Goal: Complete application form: Complete application form

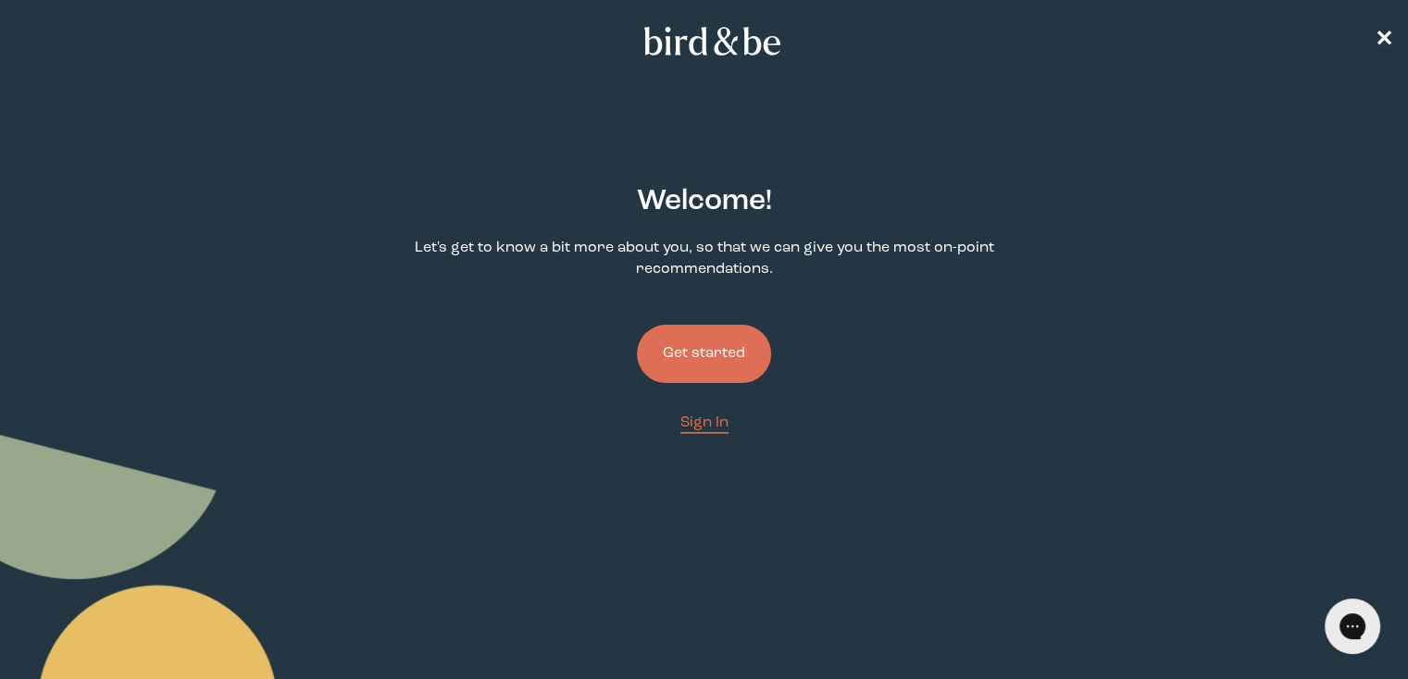
click at [751, 352] on button "Get started" at bounding box center [704, 354] width 134 height 58
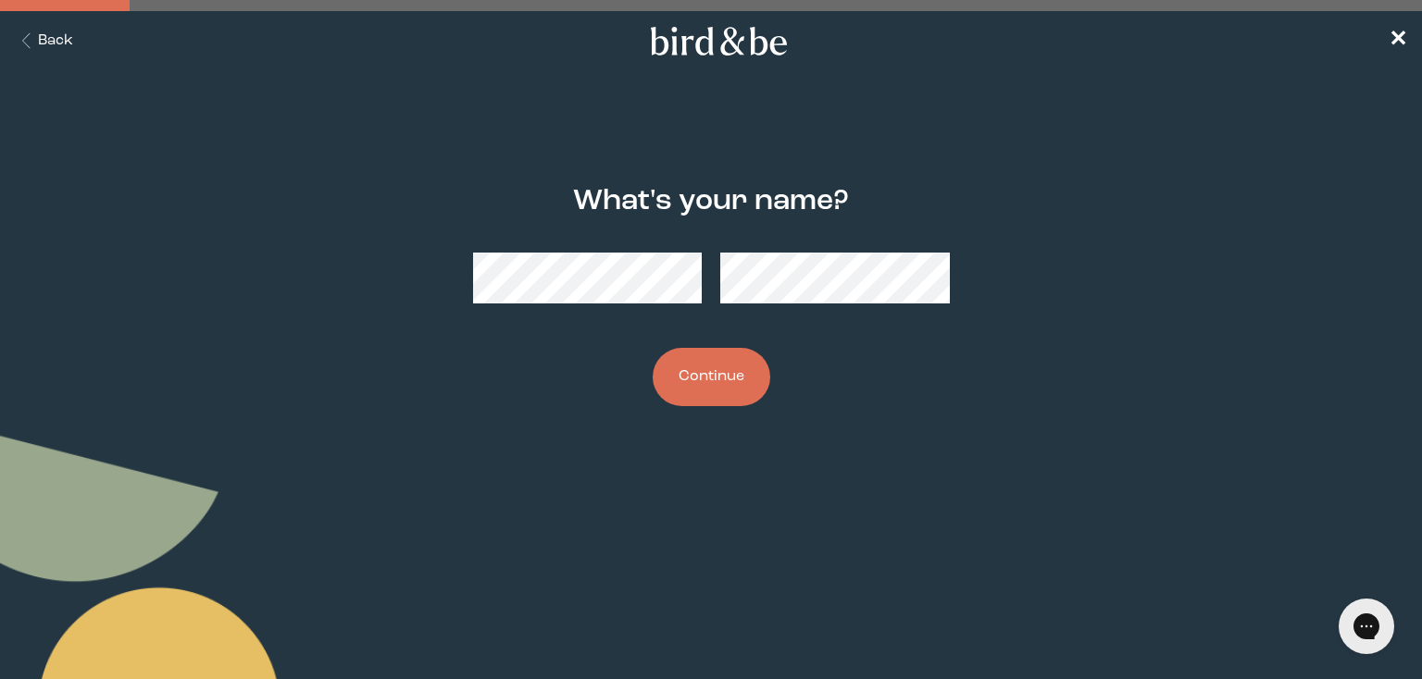
click at [679, 380] on button "Continue" at bounding box center [711, 377] width 118 height 58
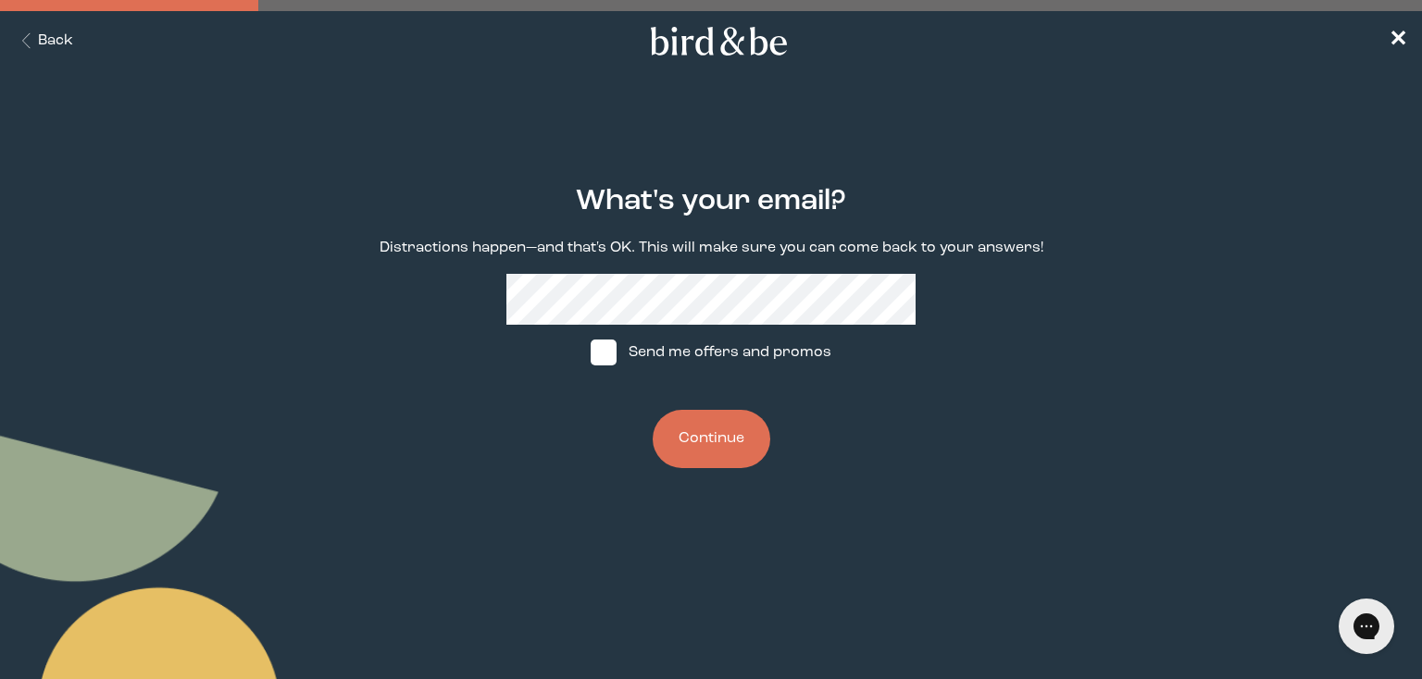
click at [722, 452] on button "Continue" at bounding box center [711, 439] width 118 height 58
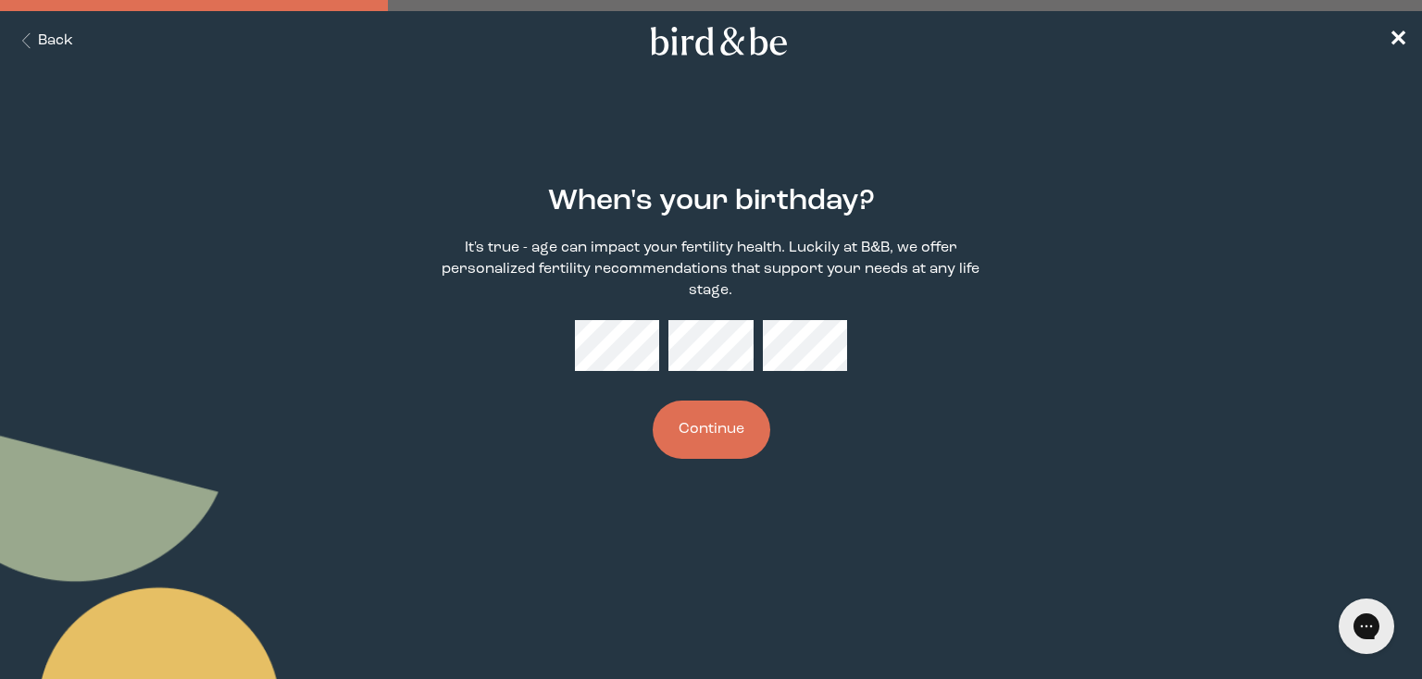
click at [709, 431] on button "Continue" at bounding box center [711, 430] width 118 height 58
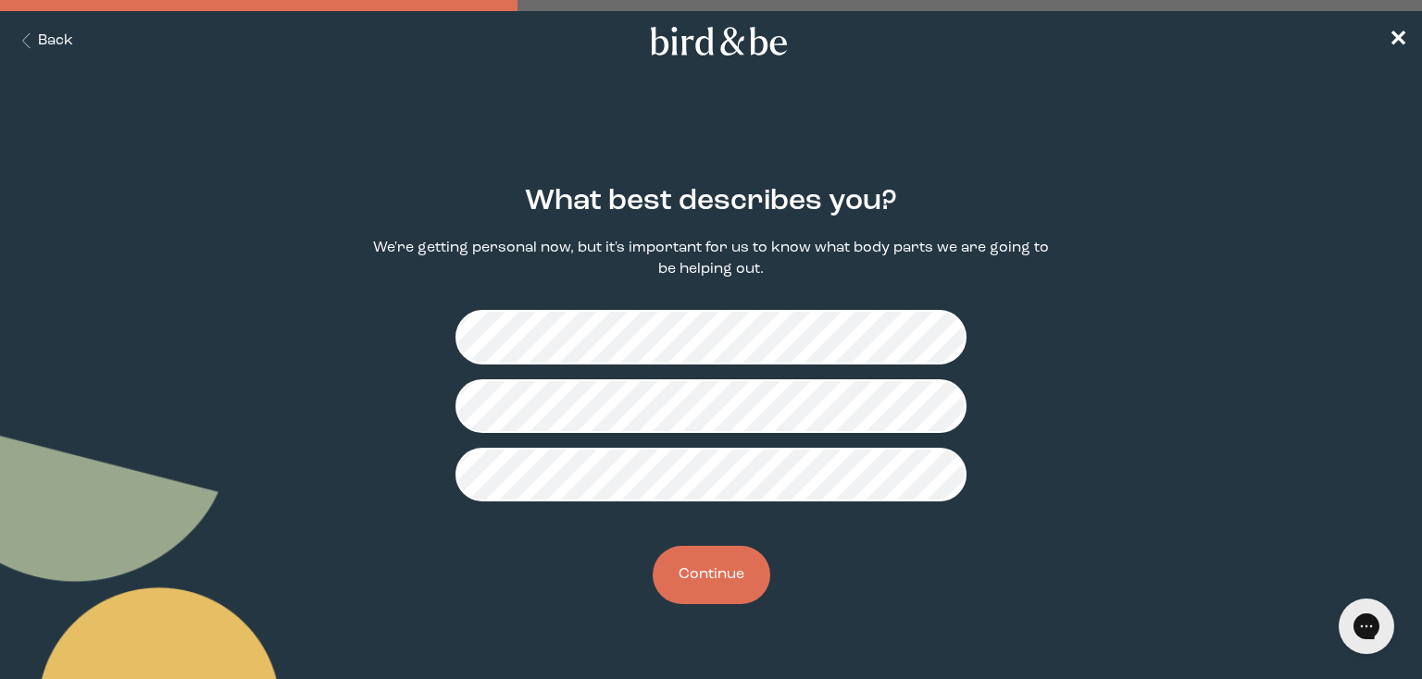
click at [703, 590] on button "Continue" at bounding box center [711, 575] width 118 height 58
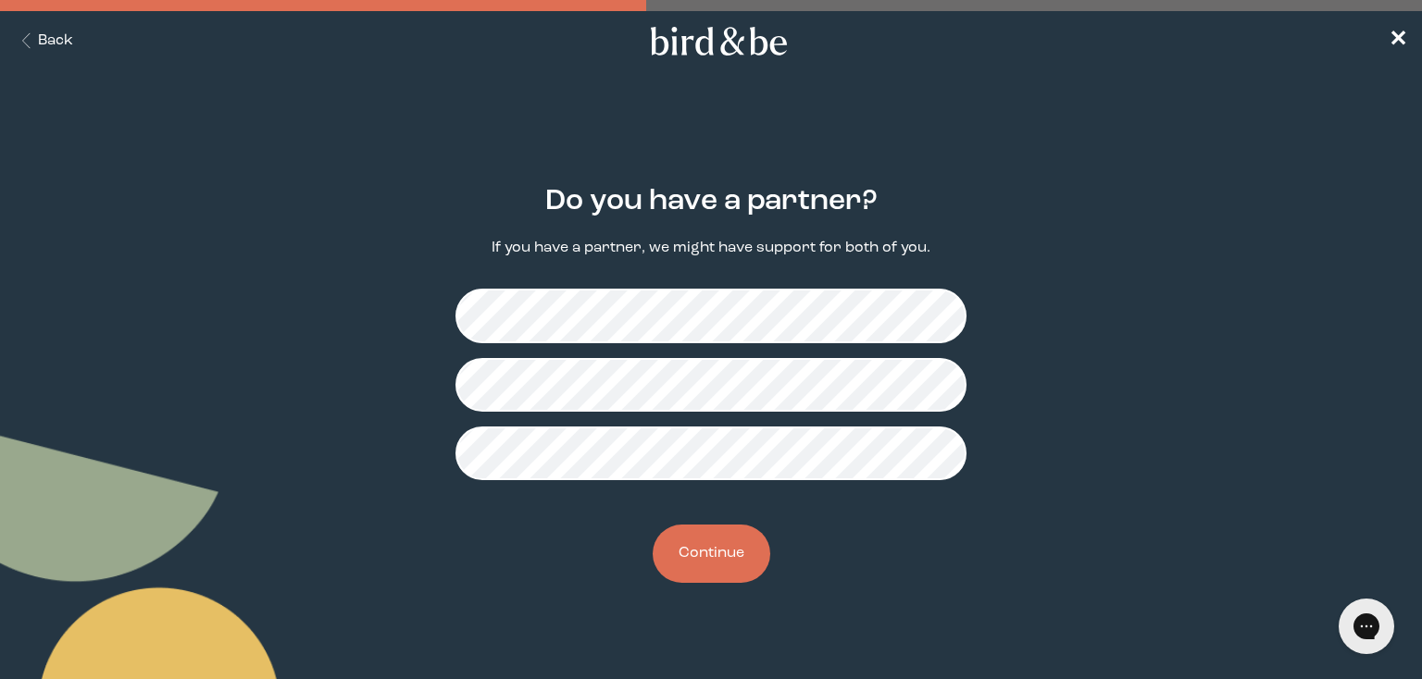
click at [724, 565] on button "Continue" at bounding box center [711, 554] width 118 height 58
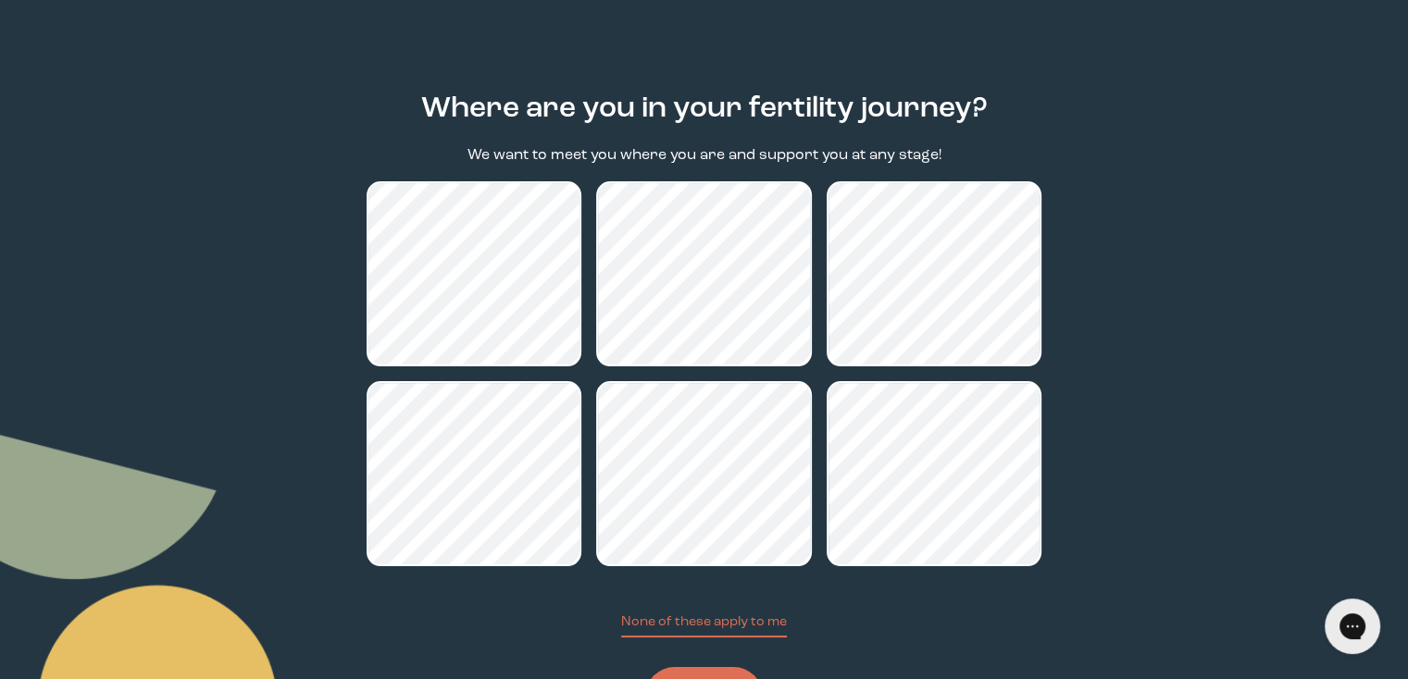
scroll to position [184, 0]
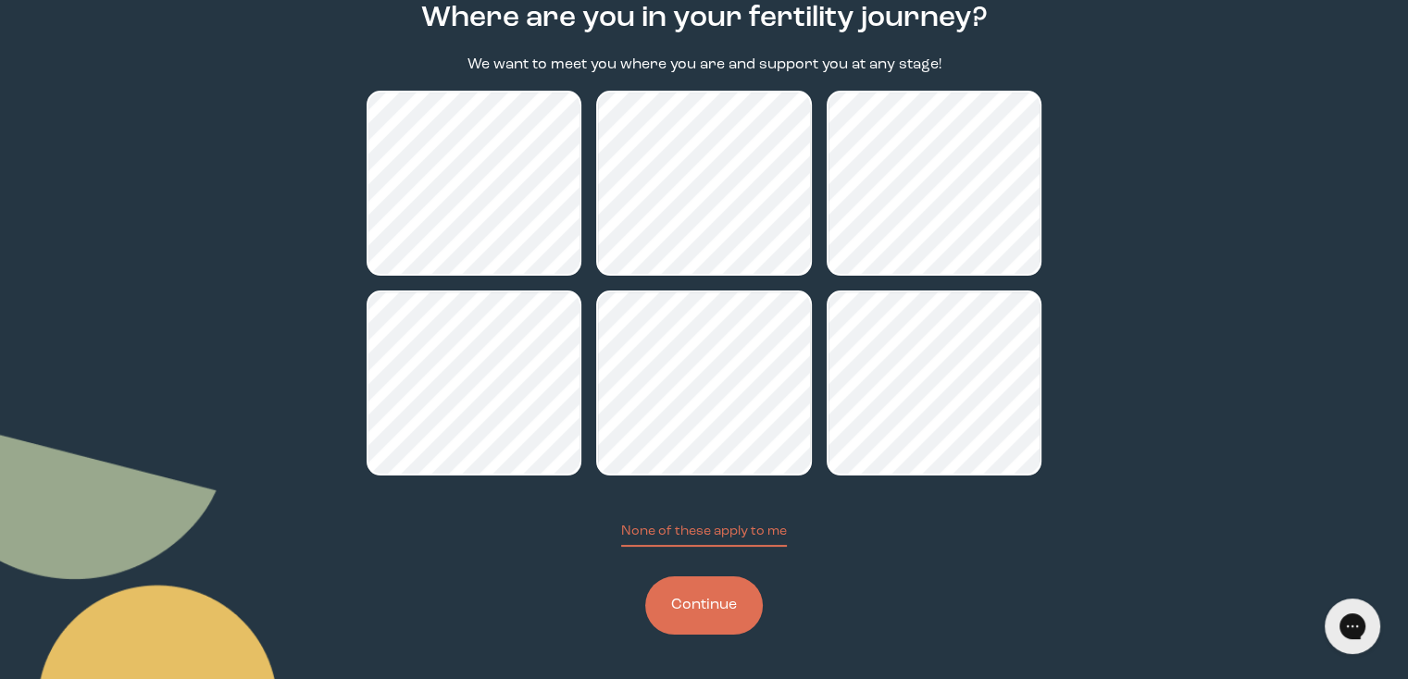
click at [717, 607] on button "Continue" at bounding box center [704, 606] width 118 height 58
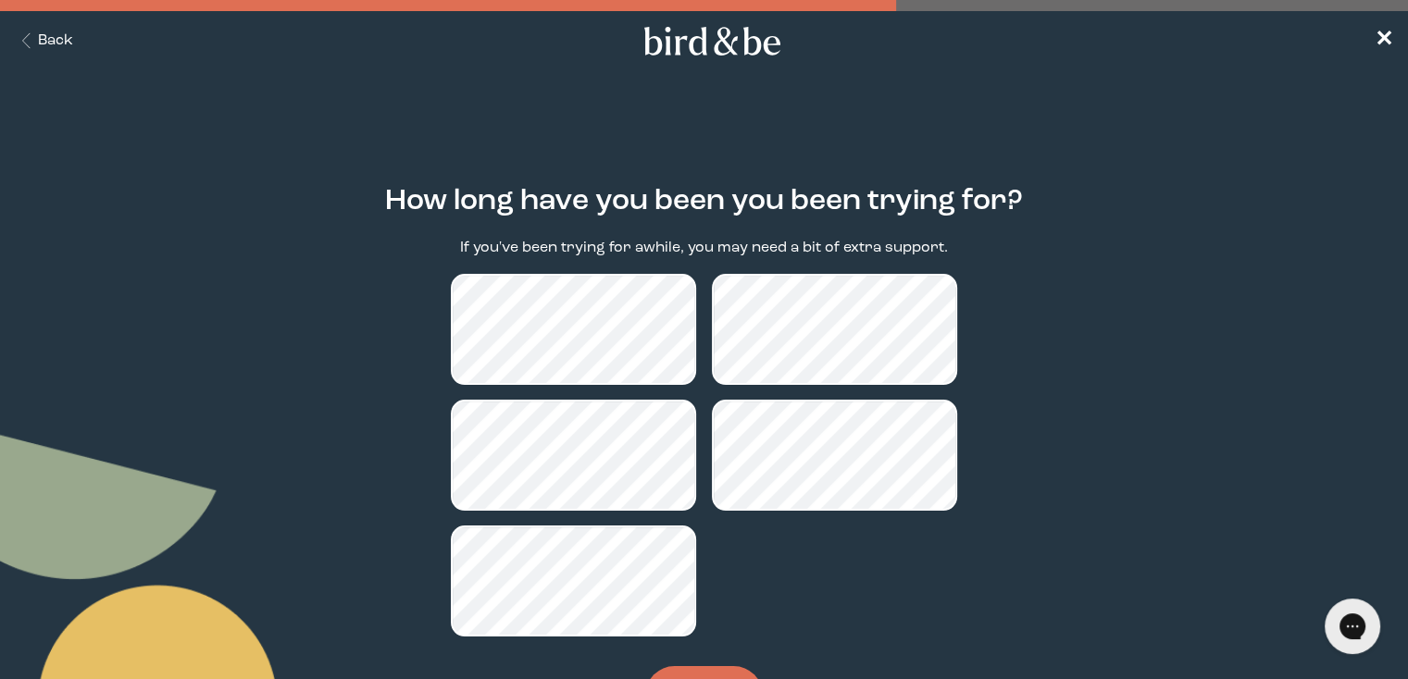
scroll to position [90, 0]
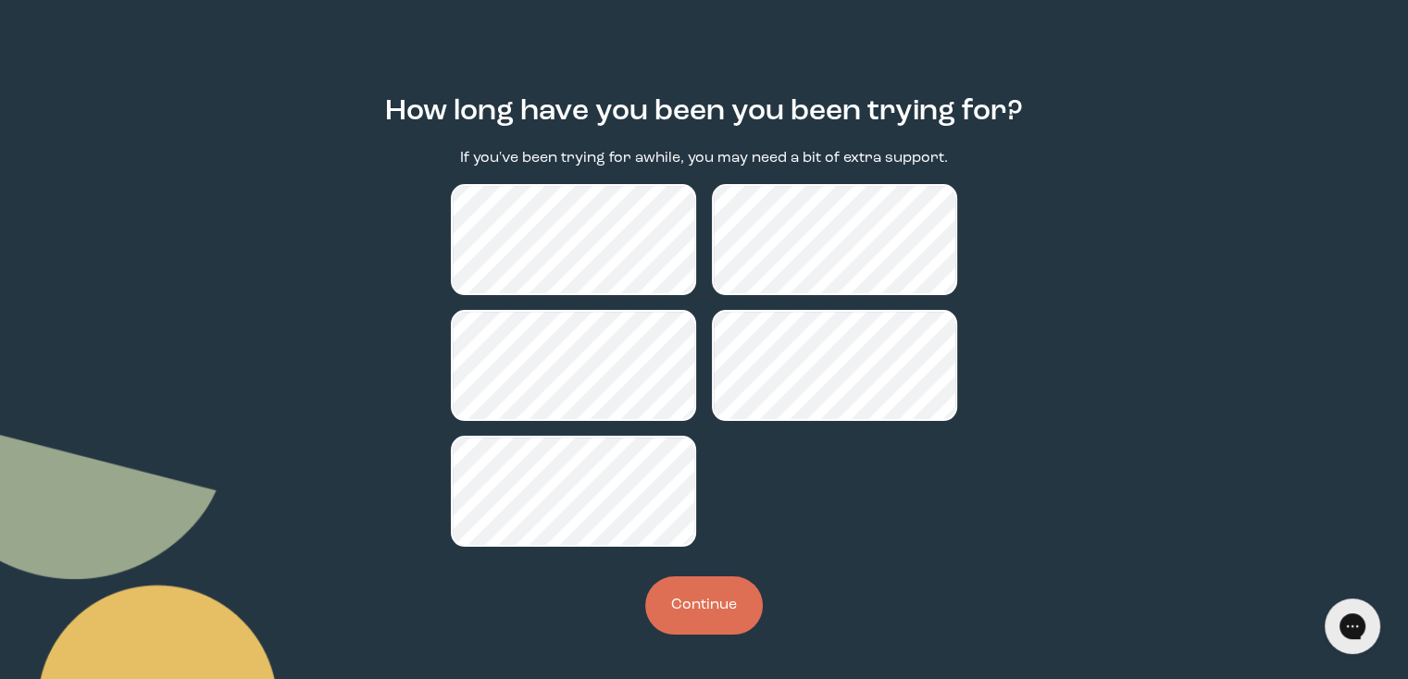
click at [717, 612] on button "Continue" at bounding box center [704, 606] width 118 height 58
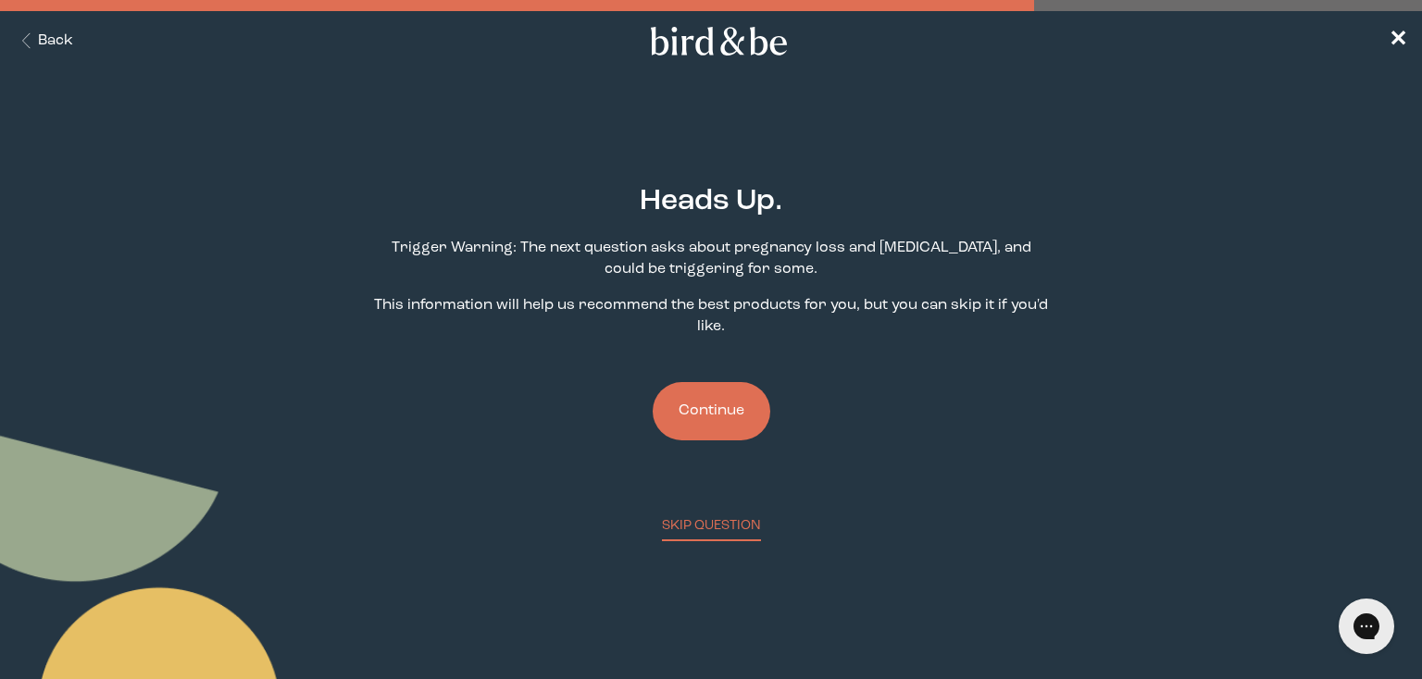
click at [712, 416] on button "Continue" at bounding box center [711, 411] width 118 height 58
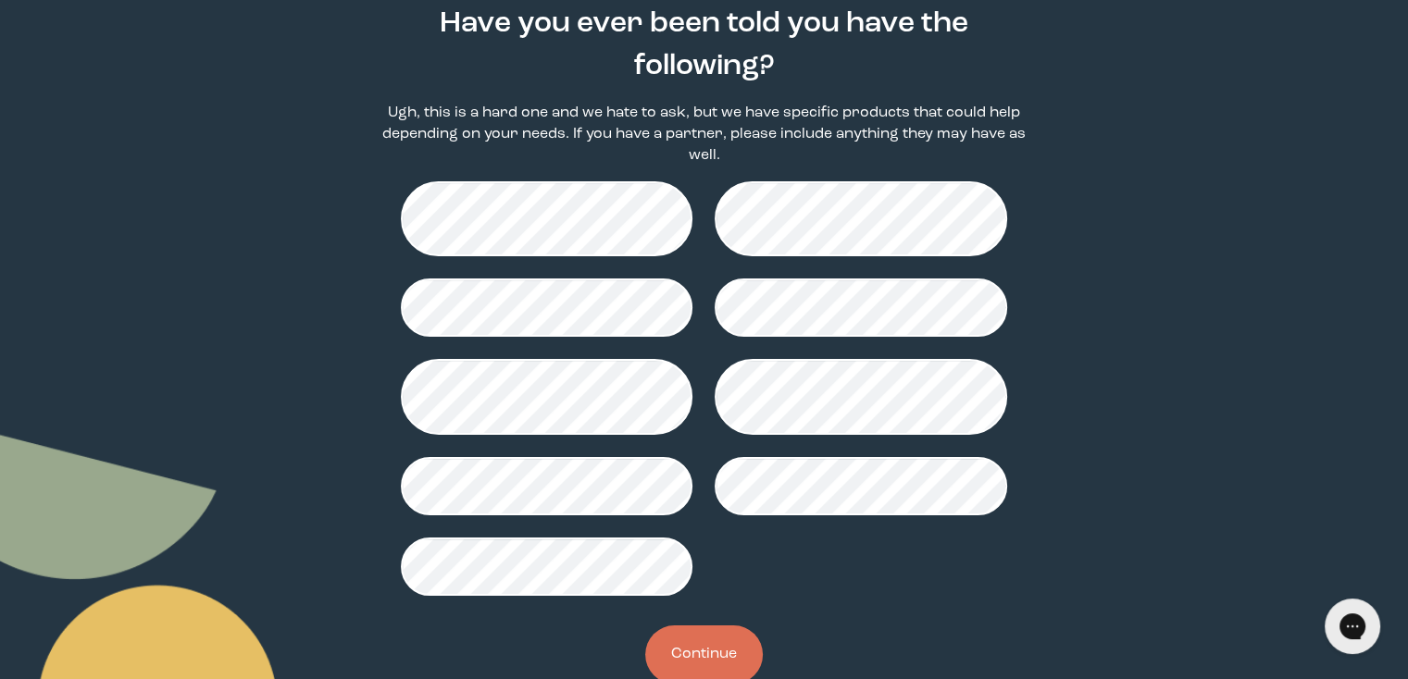
scroll to position [207, 0]
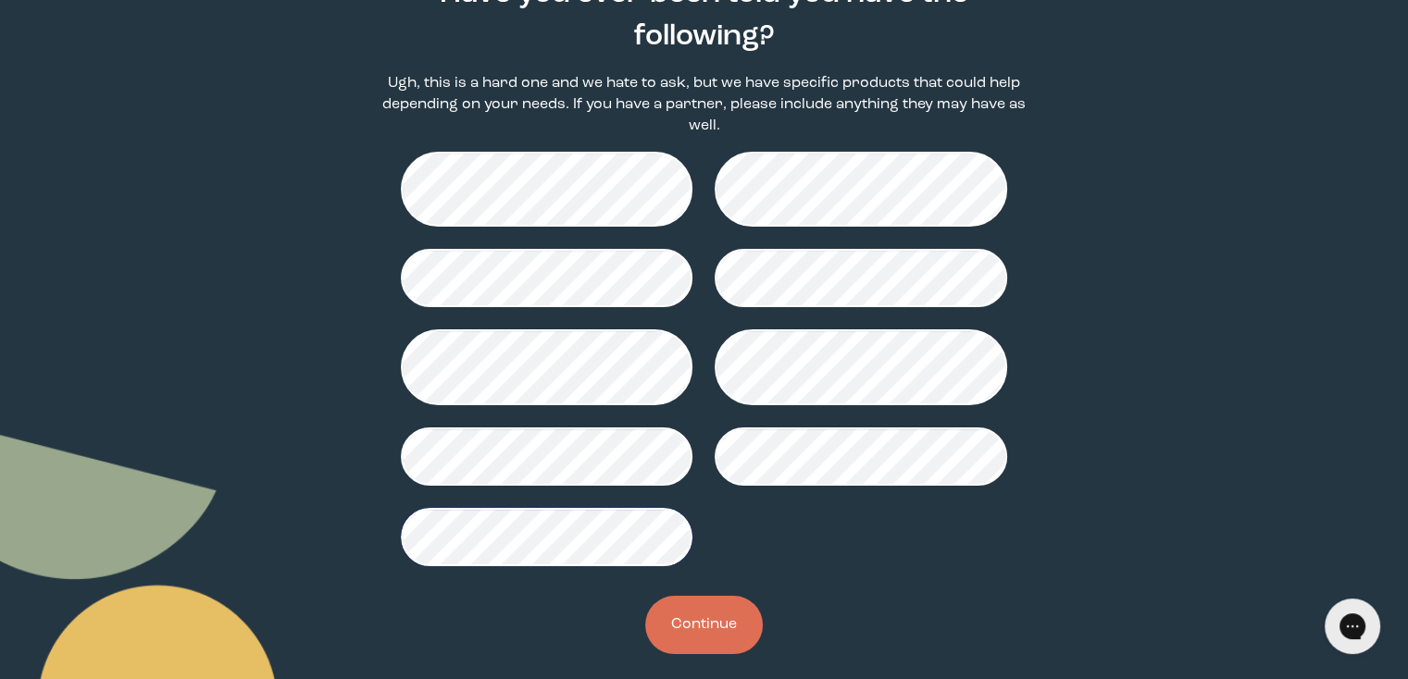
click at [716, 603] on button "Continue" at bounding box center [704, 625] width 118 height 58
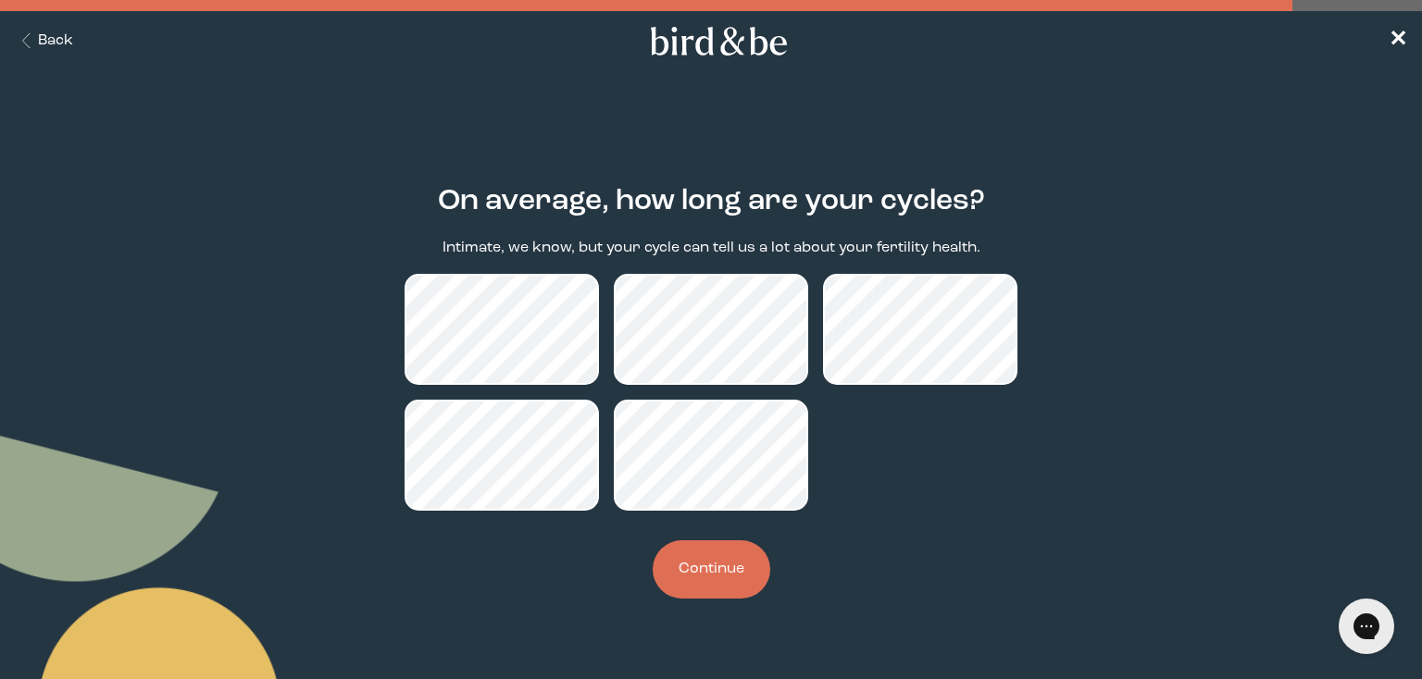
click at [708, 579] on button "Continue" at bounding box center [711, 570] width 118 height 58
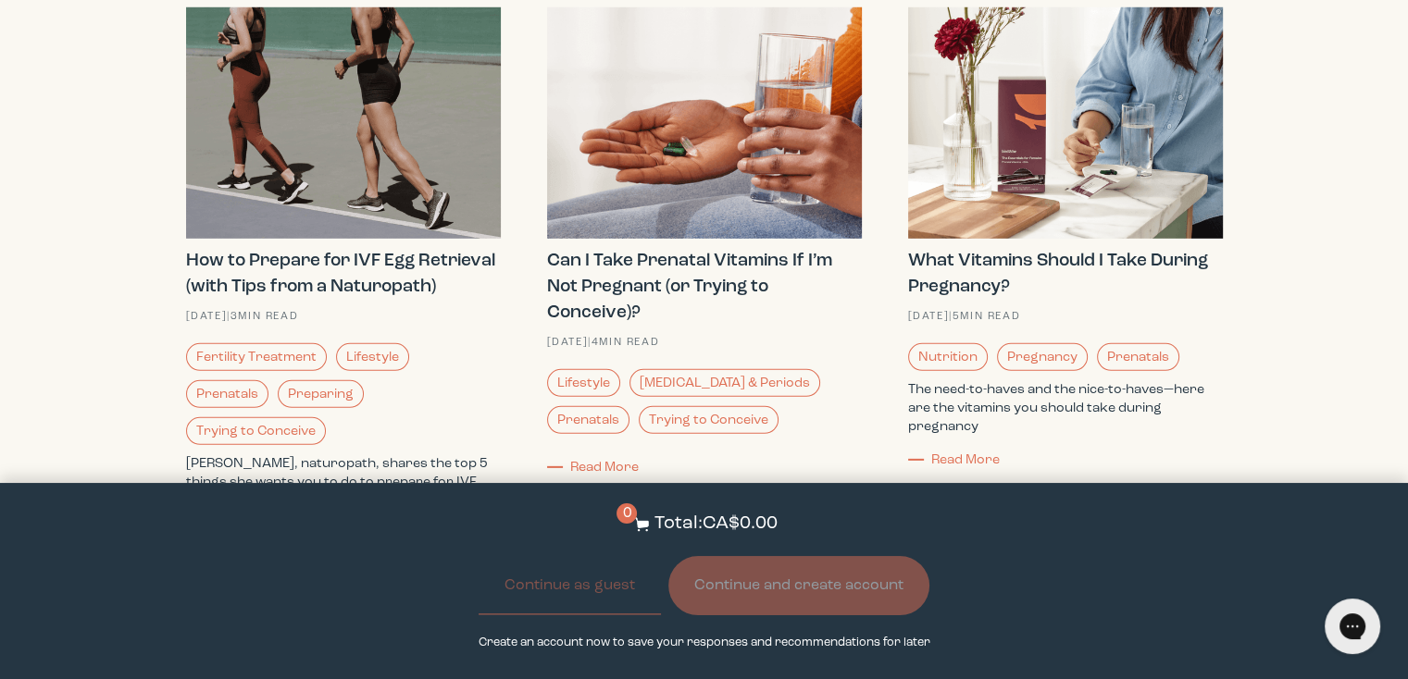
scroll to position [5620, 0]
